Goal: Task Accomplishment & Management: Manage account settings

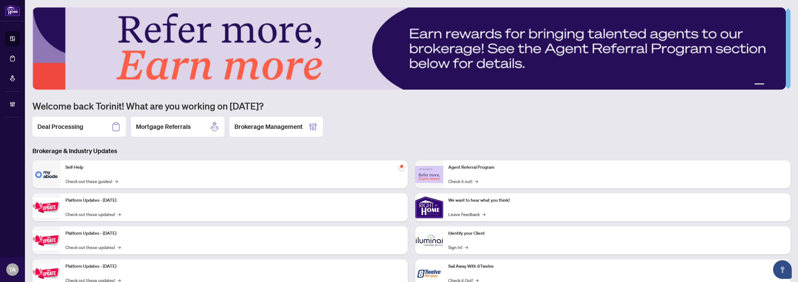
click at [411, 163] on div "Agent Referral Program Check it out! → We want to hear what you think! Leave Fe…" at bounding box center [602, 226] width 383 height 132
click at [50, 103] on h1 "Welcome back Torinit! What are you working on today?" at bounding box center [411, 106] width 758 height 12
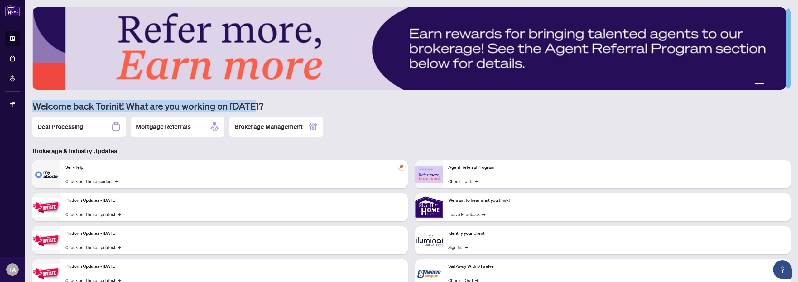
drag, startPoint x: 50, startPoint y: 103, endPoint x: 248, endPoint y: 109, distance: 197.9
click at [248, 109] on h1 "Welcome back Torinit! What are you working on today?" at bounding box center [411, 106] width 758 height 12
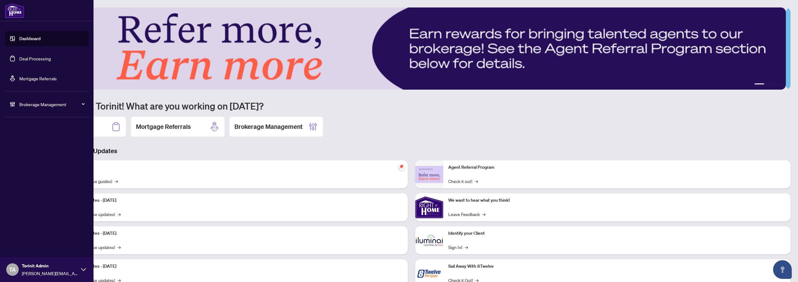
click at [25, 99] on div "Brokerage Management" at bounding box center [47, 104] width 84 height 15
click at [41, 184] on link "Agent Types & Profile Templates" at bounding box center [45, 187] width 64 height 6
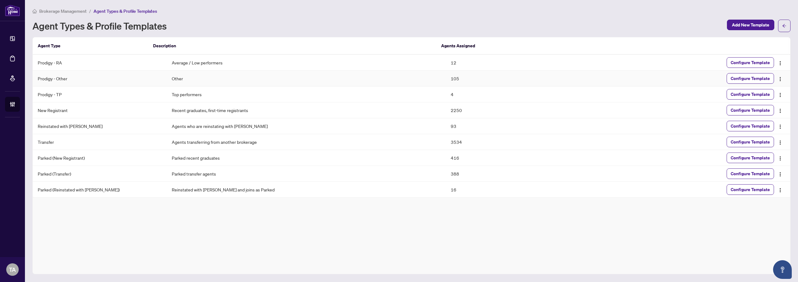
click at [446, 80] on td "105" at bounding box center [516, 79] width 140 height 16
click at [446, 62] on td "12" at bounding box center [516, 63] width 140 height 16
click at [446, 75] on td "105" at bounding box center [516, 79] width 140 height 16
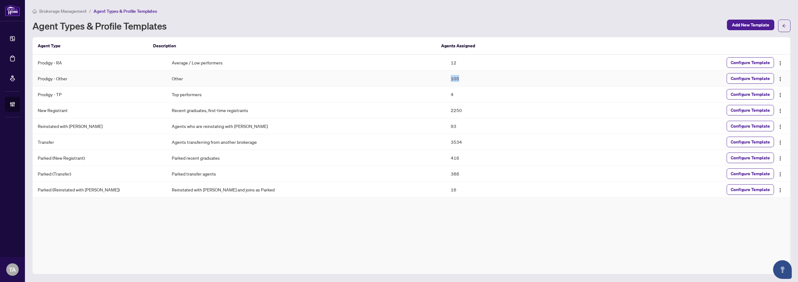
click at [446, 75] on td "105" at bounding box center [516, 79] width 140 height 16
click at [446, 64] on td "12" at bounding box center [516, 63] width 140 height 16
click at [446, 73] on td "105" at bounding box center [516, 79] width 140 height 16
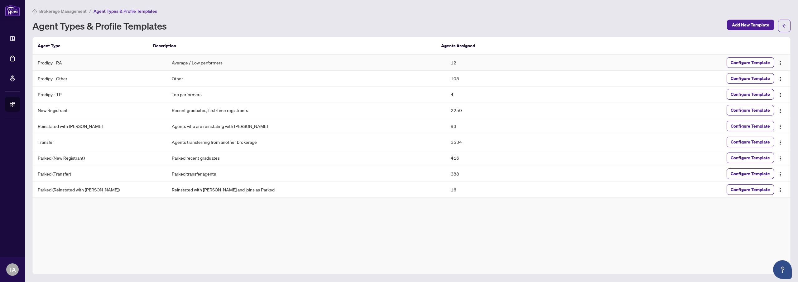
click at [446, 65] on td "12" at bounding box center [516, 63] width 140 height 16
click at [446, 75] on td "105" at bounding box center [516, 79] width 140 height 16
click at [446, 90] on td "4" at bounding box center [516, 95] width 140 height 16
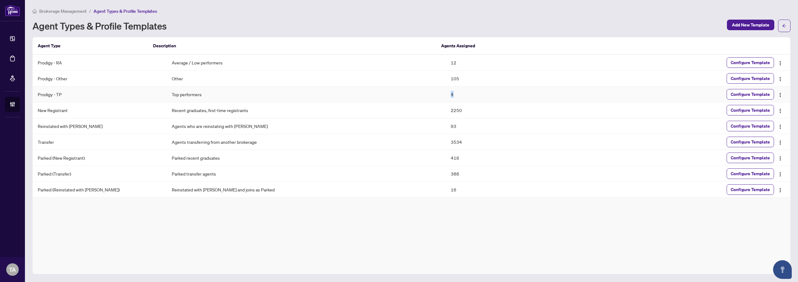
click at [446, 90] on td "4" at bounding box center [516, 95] width 140 height 16
click at [446, 82] on td "105" at bounding box center [516, 79] width 140 height 16
click at [446, 68] on td "12" at bounding box center [516, 63] width 140 height 16
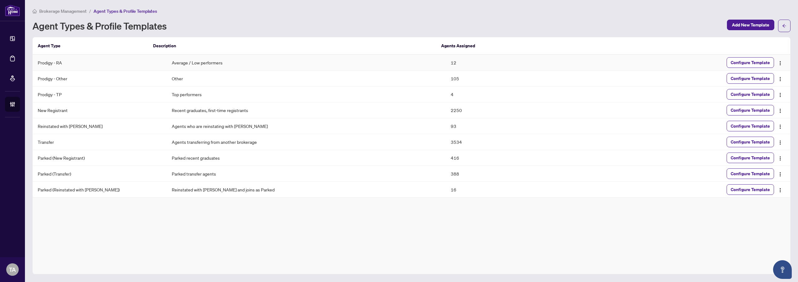
click at [446, 64] on td "12" at bounding box center [516, 63] width 140 height 16
click at [446, 72] on td "105" at bounding box center [516, 79] width 140 height 16
click at [446, 87] on td "4" at bounding box center [516, 95] width 140 height 16
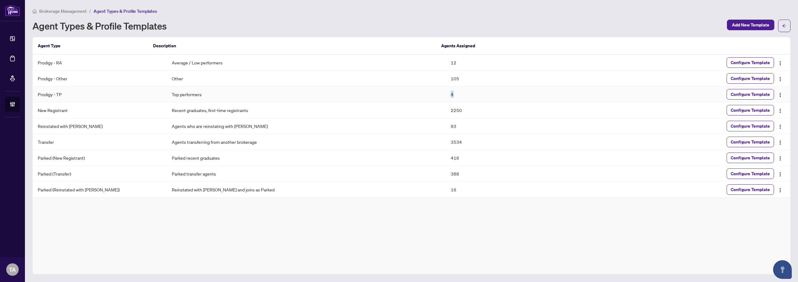
click at [446, 87] on td "4" at bounding box center [516, 95] width 140 height 16
click at [446, 76] on td "105" at bounding box center [516, 79] width 140 height 16
click at [446, 66] on td "12" at bounding box center [516, 63] width 140 height 16
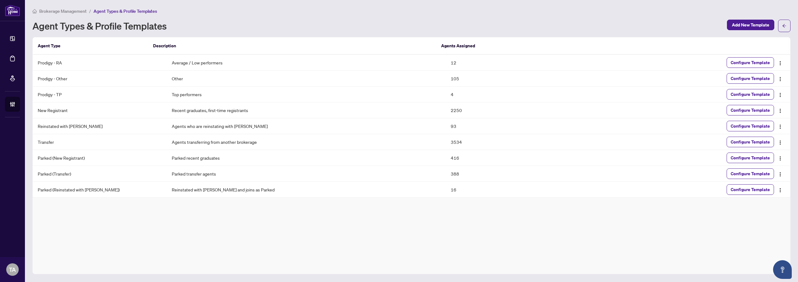
click at [437, 37] on div "Agent Type Description Agents Assigned Prodigy - RA Average / Low performers 12…" at bounding box center [411, 155] width 758 height 237
click at [446, 56] on td "12" at bounding box center [516, 63] width 140 height 16
click at [439, 33] on div "Brokerage Management / Agent Types & Profile Templates Agent Types & Profile Te…" at bounding box center [411, 140] width 758 height 267
click at [446, 108] on td "2250" at bounding box center [516, 111] width 140 height 16
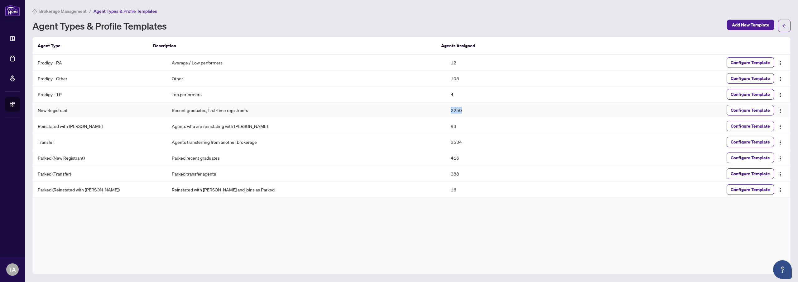
click at [446, 108] on td "2250" at bounding box center [516, 111] width 140 height 16
click at [446, 83] on td "105" at bounding box center [516, 79] width 140 height 16
click at [446, 80] on td "105" at bounding box center [516, 79] width 140 height 16
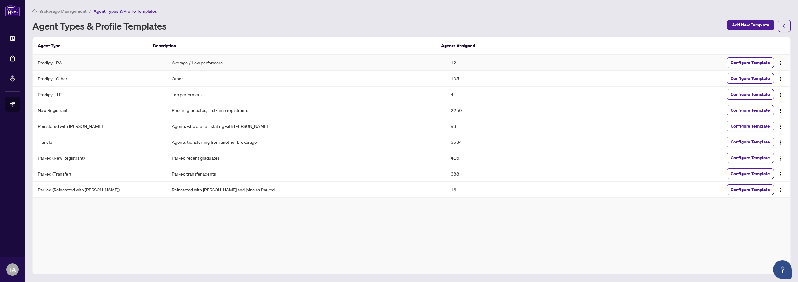
click at [446, 67] on td "12" at bounding box center [516, 63] width 140 height 16
click at [446, 65] on td "12" at bounding box center [516, 63] width 140 height 16
click at [438, 34] on div "Brokerage Management / Agent Types & Profile Templates Agent Types & Profile Te…" at bounding box center [411, 140] width 758 height 267
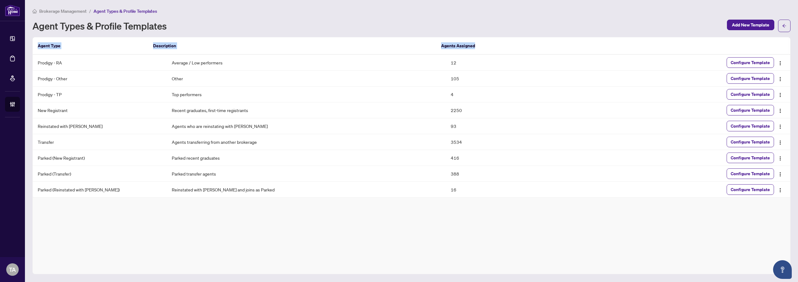
click at [438, 34] on div "Brokerage Management / Agent Types & Profile Templates Agent Types & Profile Te…" at bounding box center [411, 140] width 758 height 267
click at [446, 57] on td "12" at bounding box center [516, 63] width 140 height 16
click at [446, 73] on td "105" at bounding box center [516, 79] width 140 height 16
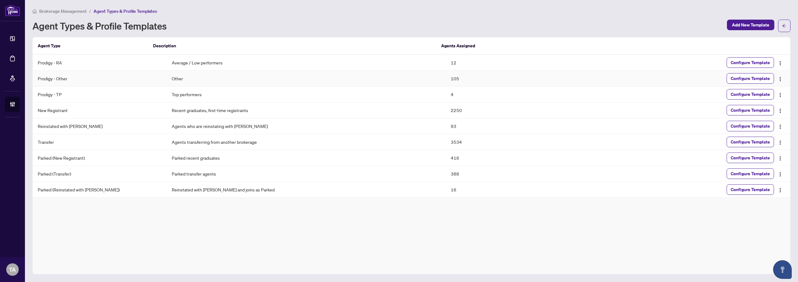
click at [435, 90] on td "Top performers" at bounding box center [306, 95] width 279 height 16
click at [440, 23] on div "Agent Types & Profile Templates" at bounding box center [377, 26] width 691 height 10
click at [446, 61] on td "12" at bounding box center [516, 63] width 140 height 16
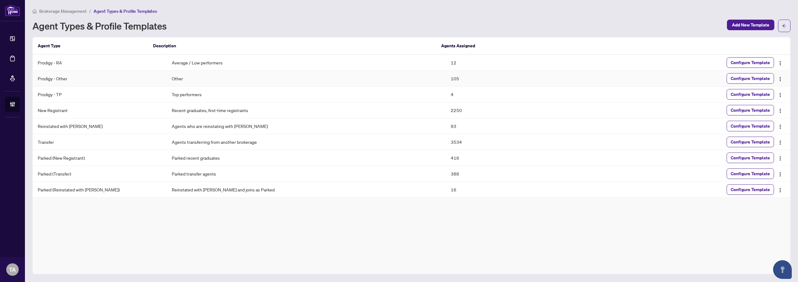
click at [446, 78] on td "105" at bounding box center [516, 79] width 140 height 16
click at [434, 92] on td "Top performers" at bounding box center [306, 95] width 279 height 16
click at [434, 28] on div "Agent Types & Profile Templates" at bounding box center [377, 26] width 691 height 10
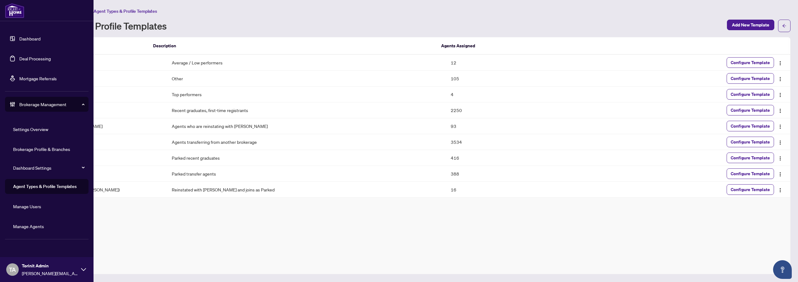
click at [35, 229] on link "Manage Agents" at bounding box center [28, 227] width 31 height 6
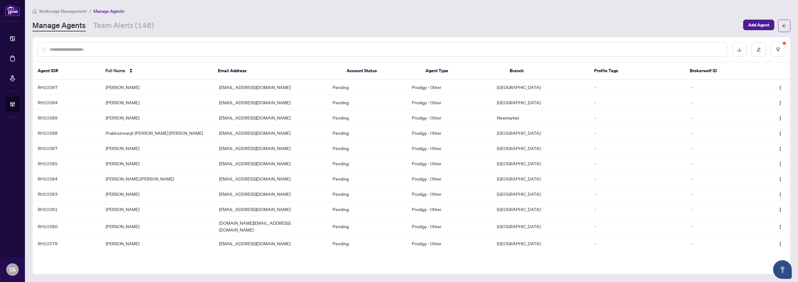
click at [414, 49] on input "text" at bounding box center [385, 49] width 672 height 7
click at [420, 18] on div "Brokerage Management / Manage Agents Manage Agents Team Alerts (148) Add Agent" at bounding box center [411, 19] width 758 height 25
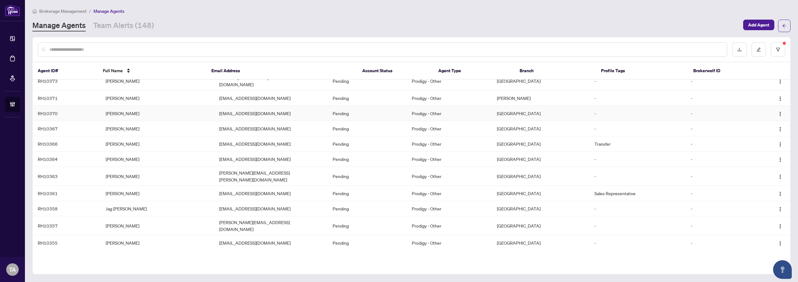
scroll to position [442, 0]
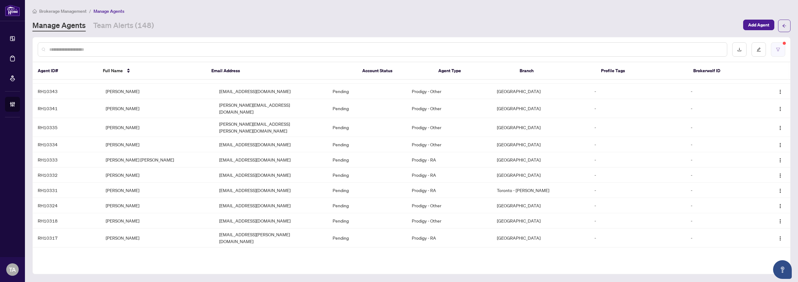
click at [778, 49] on icon "filter" at bounding box center [778, 49] width 4 height 4
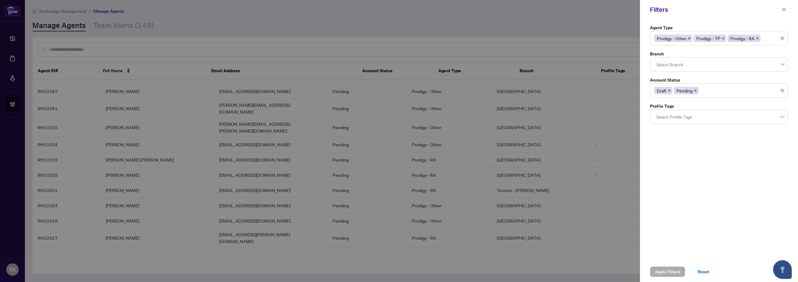
click at [696, 90] on icon "close" at bounding box center [695, 90] width 3 height 3
click at [669, 89] on icon "close" at bounding box center [668, 90] width 3 height 3
click at [662, 276] on span "Apply Filters" at bounding box center [667, 272] width 25 height 10
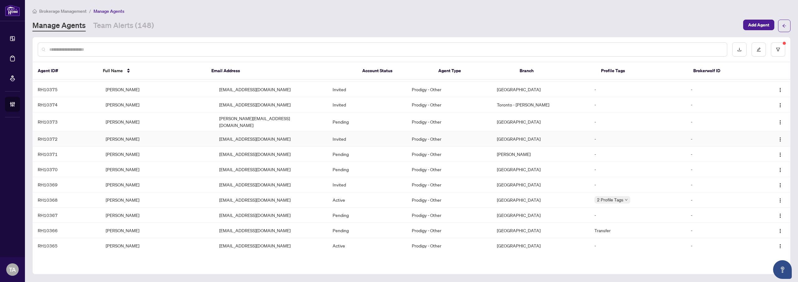
scroll to position [279, 0]
click at [275, 48] on input "text" at bounding box center [385, 49] width 672 height 7
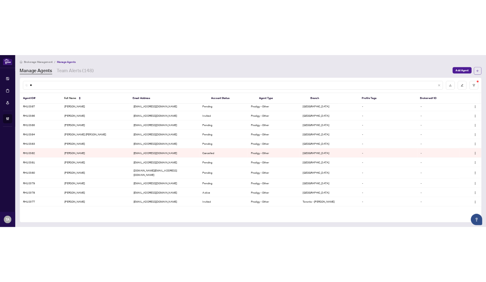
scroll to position [0, 0]
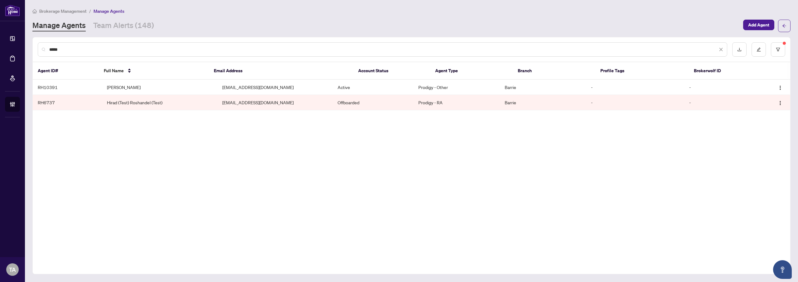
type input "*****"
click at [311, 24] on div "Manage Agents Team Alerts (148)" at bounding box center [385, 25] width 707 height 11
click at [291, 133] on div "***** Agent ID# Full Name Email Address Account Status Agent Type Branch Profil…" at bounding box center [411, 155] width 758 height 237
click at [72, 48] on input "*****" at bounding box center [383, 49] width 668 height 7
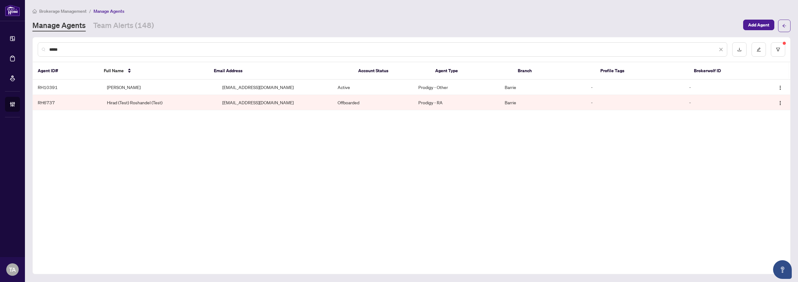
click at [228, 19] on div "Brokerage Management / Manage Agents Manage Agents Team Alerts (148) Add Agent" at bounding box center [411, 19] width 758 height 25
click at [141, 50] on input "*****" at bounding box center [383, 49] width 668 height 7
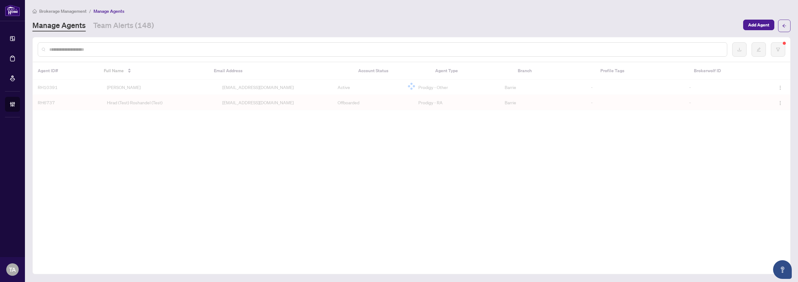
click at [394, 29] on div "Manage Agents Team Alerts (148)" at bounding box center [385, 25] width 707 height 11
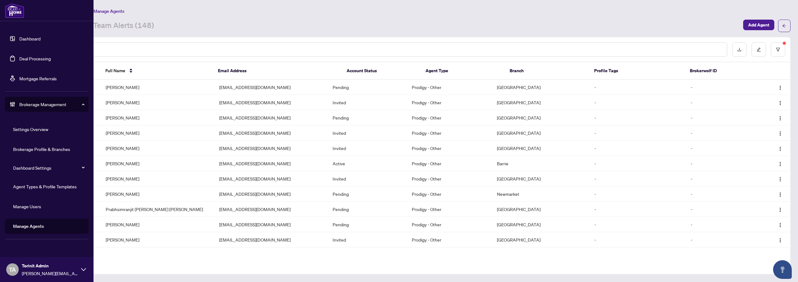
click at [20, 104] on span "Brokerage Management" at bounding box center [51, 104] width 65 height 7
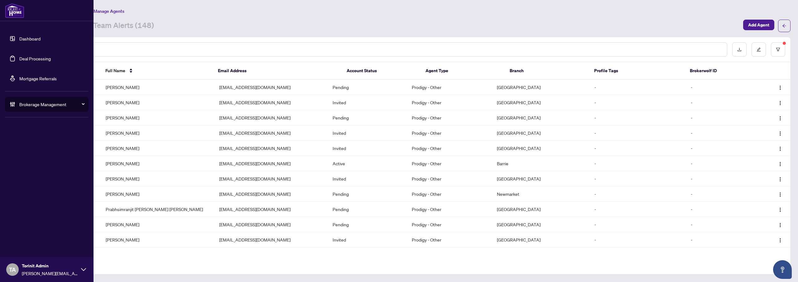
click at [28, 103] on span "Brokerage Management" at bounding box center [51, 104] width 65 height 7
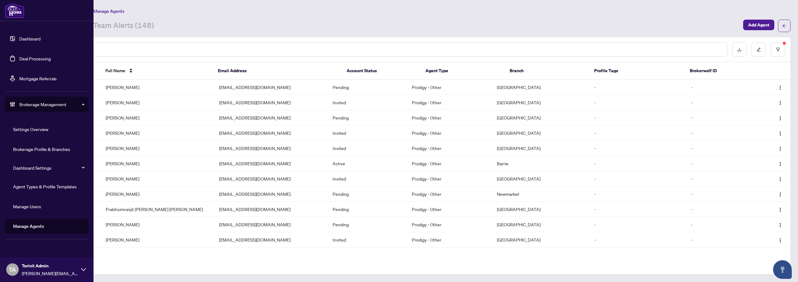
click at [39, 189] on link "Agent Types & Profile Templates" at bounding box center [45, 187] width 64 height 6
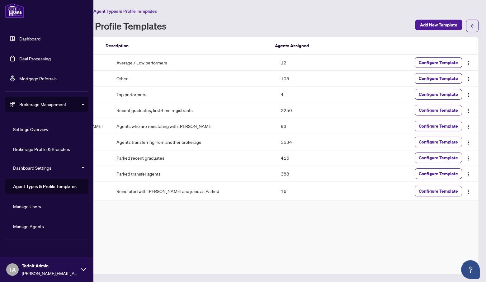
click at [37, 204] on link "Manage Users" at bounding box center [27, 207] width 28 height 6
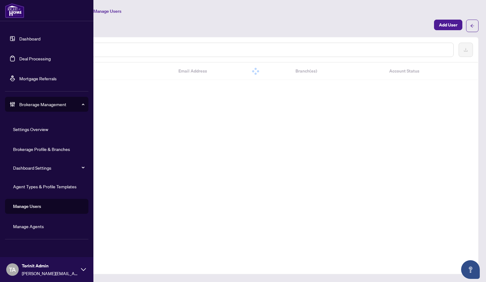
click at [35, 224] on link "Manage Agents" at bounding box center [28, 227] width 31 height 6
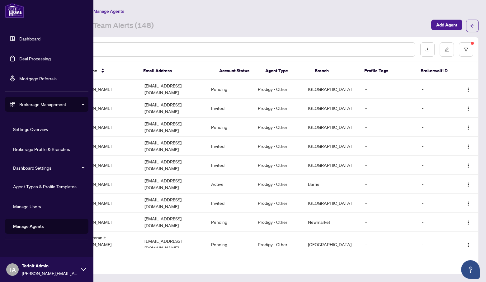
click at [49, 189] on link "Agent Types & Profile Templates" at bounding box center [45, 187] width 64 height 6
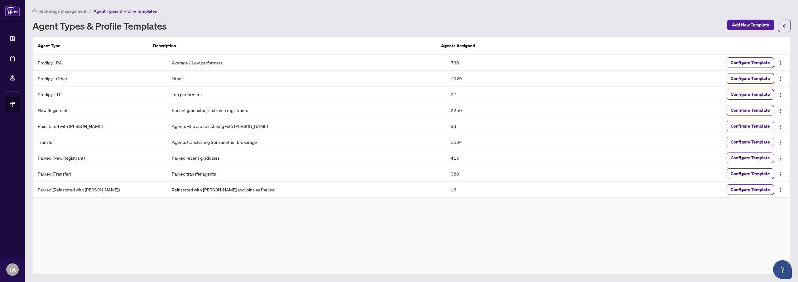
click at [460, 20] on div "Agent Types & Profile Templates Add New Template" at bounding box center [411, 26] width 758 height 12
